Goal: Information Seeking & Learning: Learn about a topic

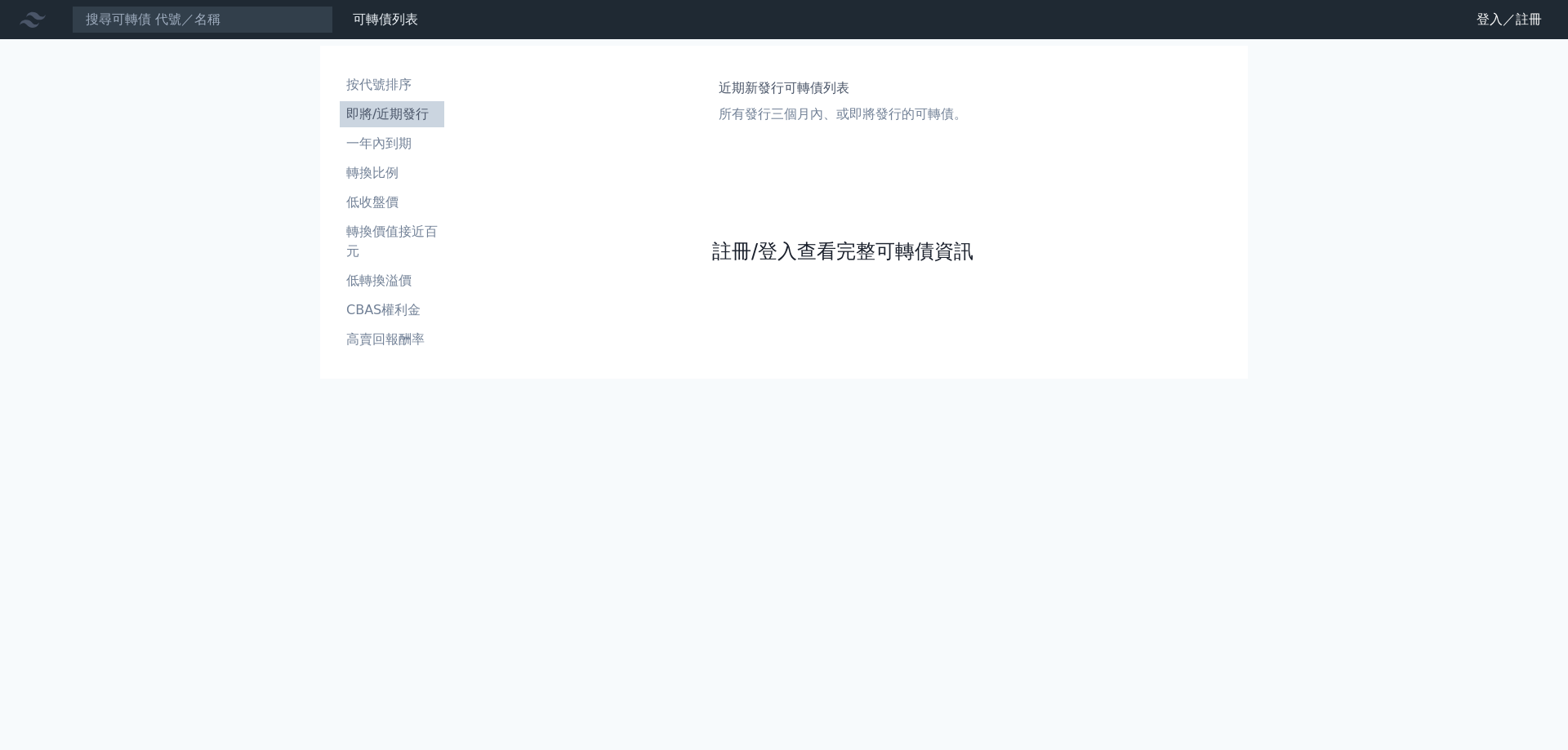
click at [815, 254] on link "註冊/登入查看完整可轉債資訊" at bounding box center [843, 251] width 262 height 26
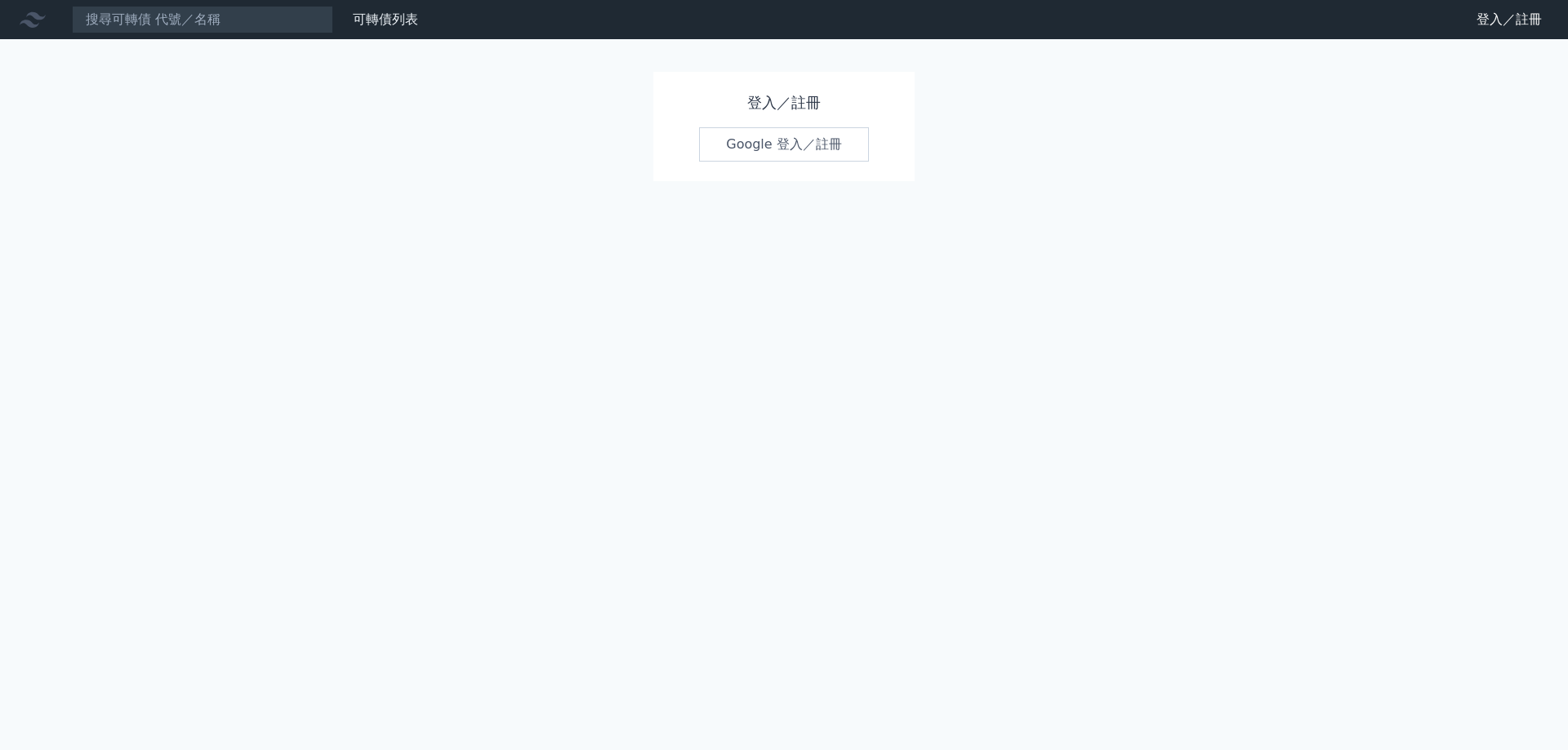
click at [795, 146] on link "Google 登入／註冊" at bounding box center [784, 145] width 170 height 34
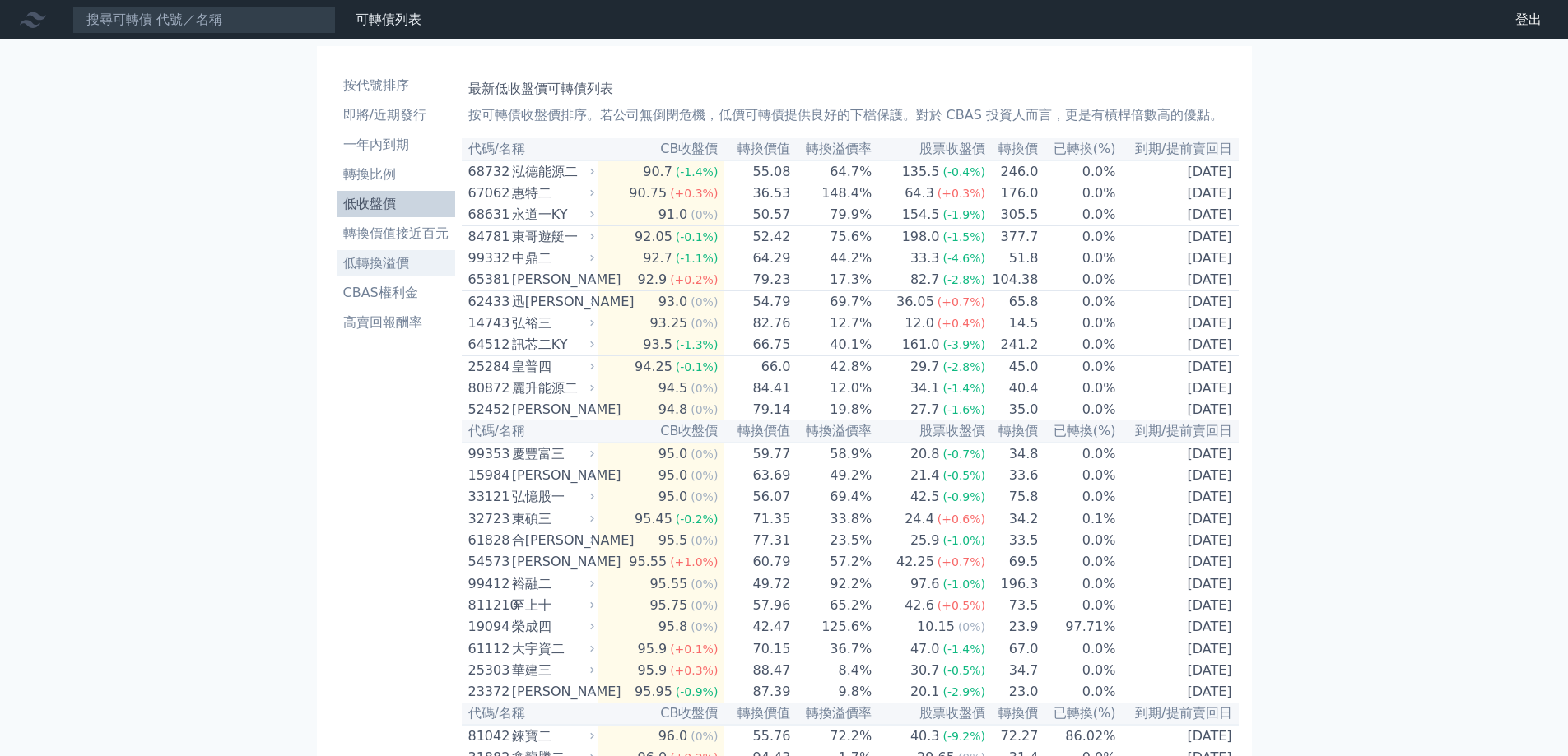
click at [371, 261] on li "低轉換溢價" at bounding box center [396, 264] width 119 height 20
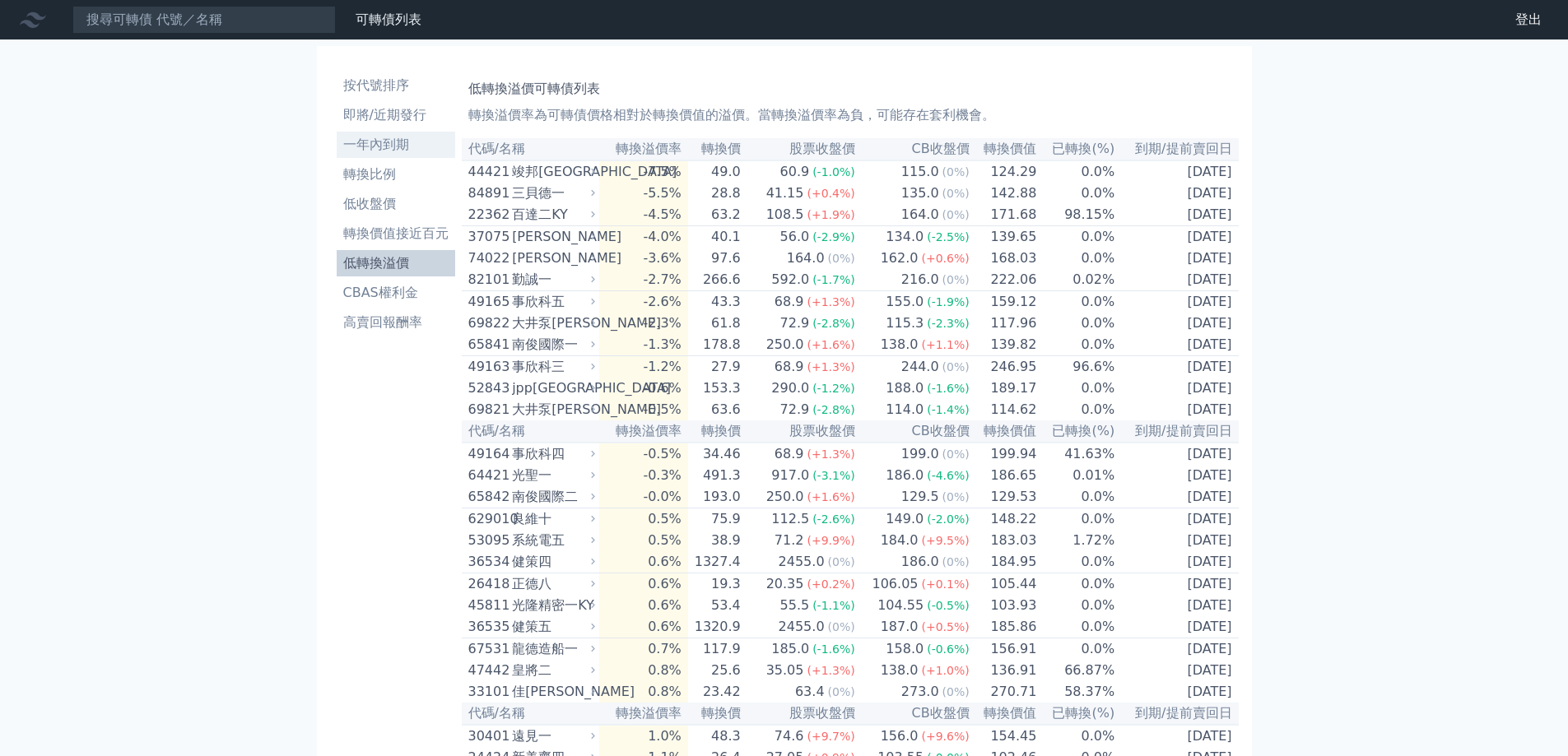
click at [378, 145] on li "一年內到期" at bounding box center [396, 145] width 119 height 20
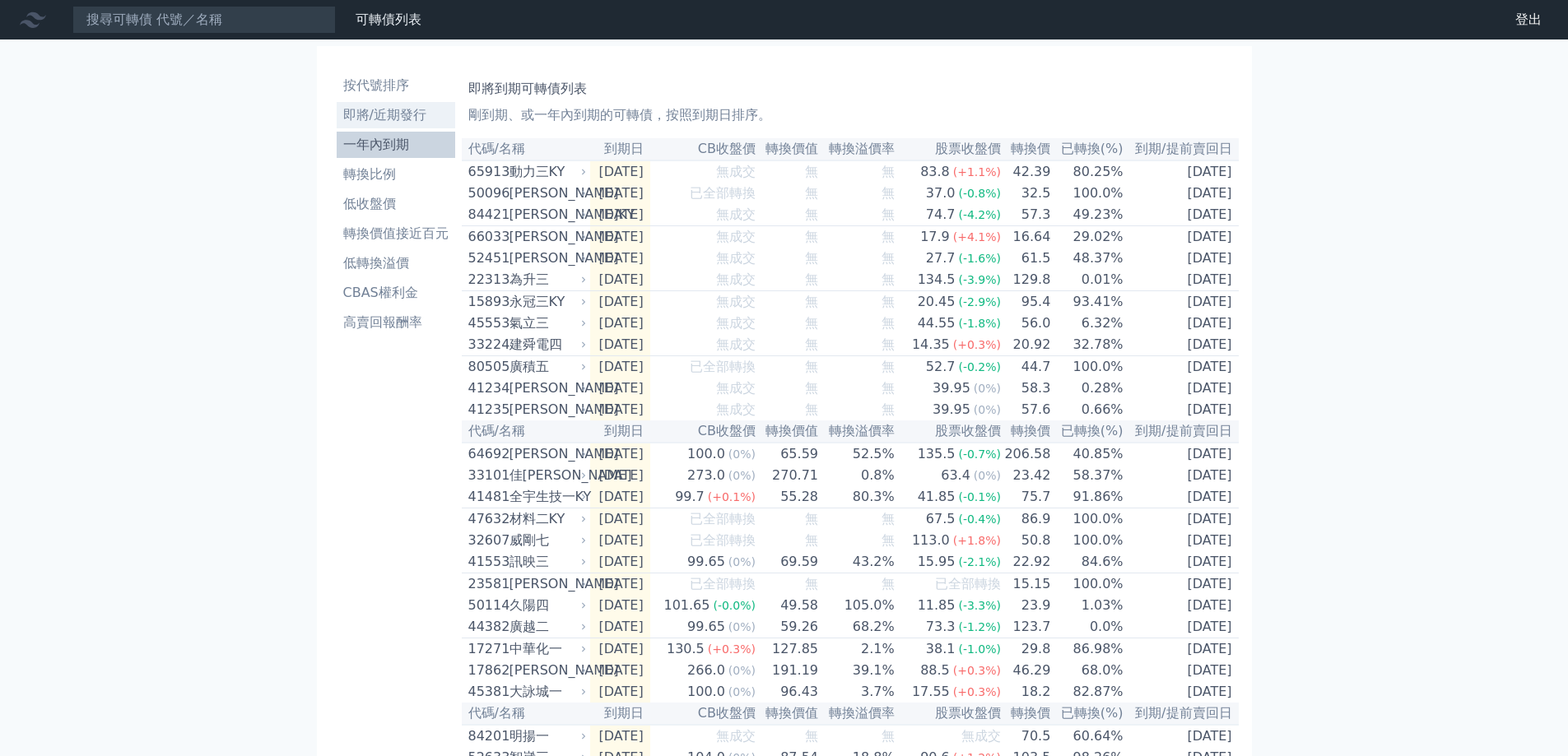
click at [381, 110] on li "即將/近期發行" at bounding box center [396, 115] width 119 height 20
